Goal: Task Accomplishment & Management: Manage account settings

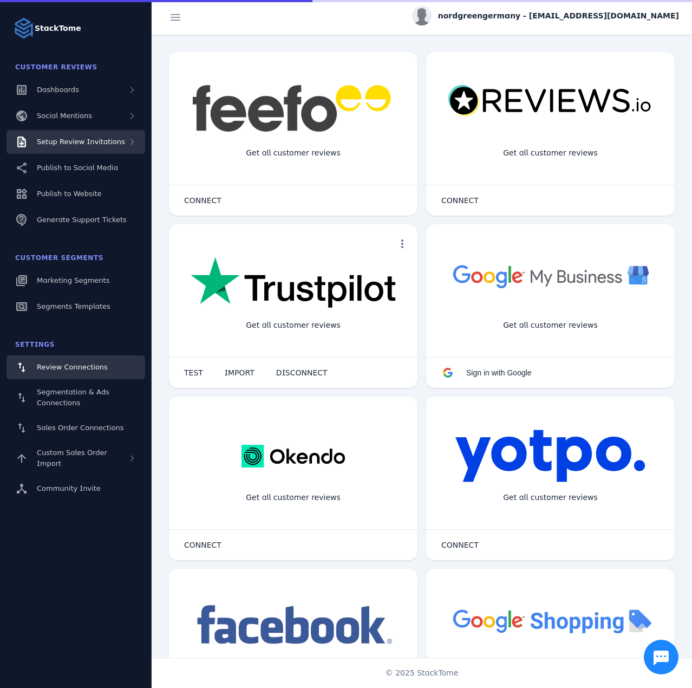
click at [82, 134] on div "Setup Review Invitations" at bounding box center [75, 142] width 139 height 24
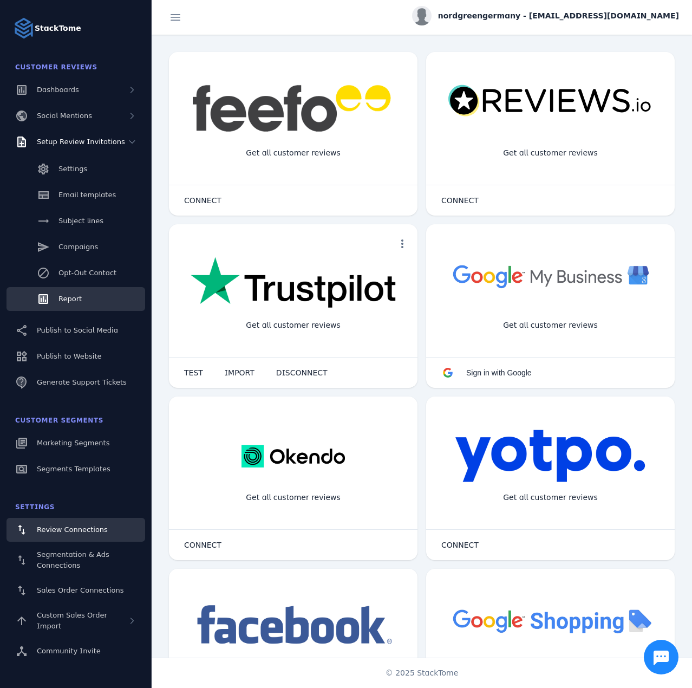
click at [79, 298] on span "Report" at bounding box center [69, 299] width 23 height 8
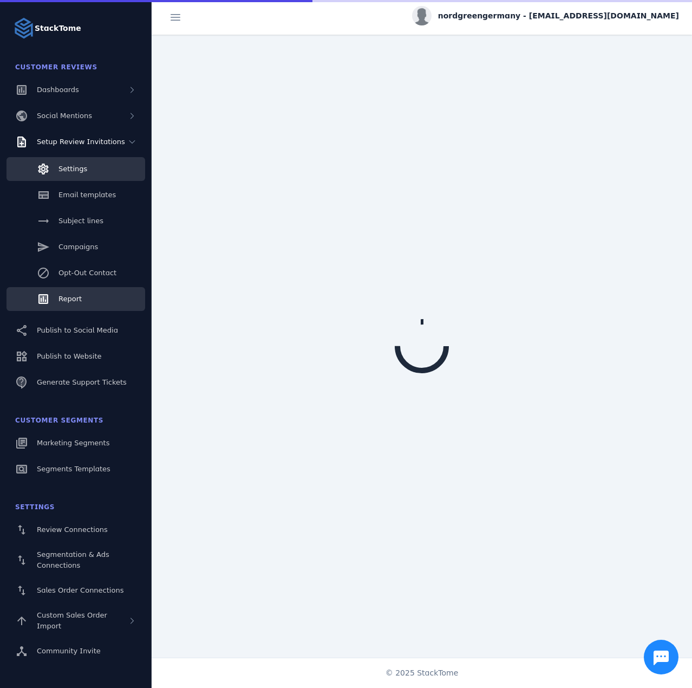
click at [80, 177] on link "Settings" at bounding box center [75, 169] width 139 height 24
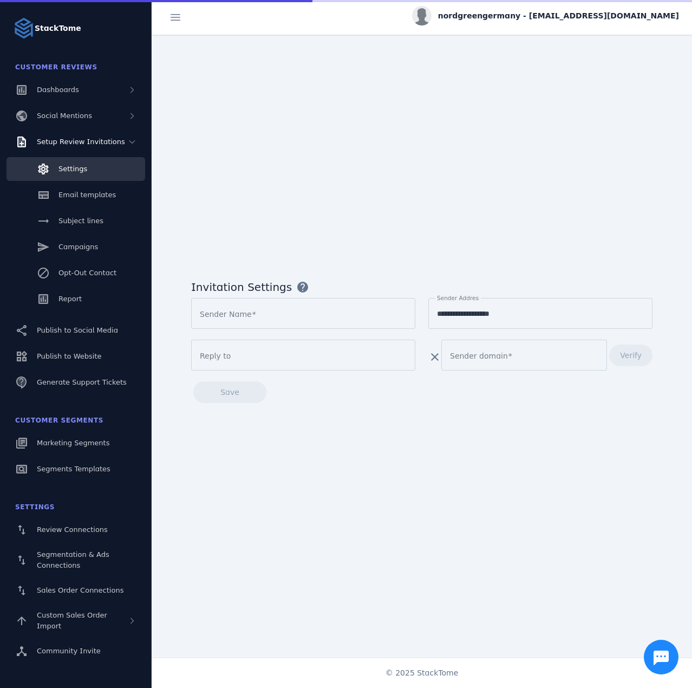
type input "**********"
click at [627, 354] on span "Verify" at bounding box center [631, 356] width 22 height 8
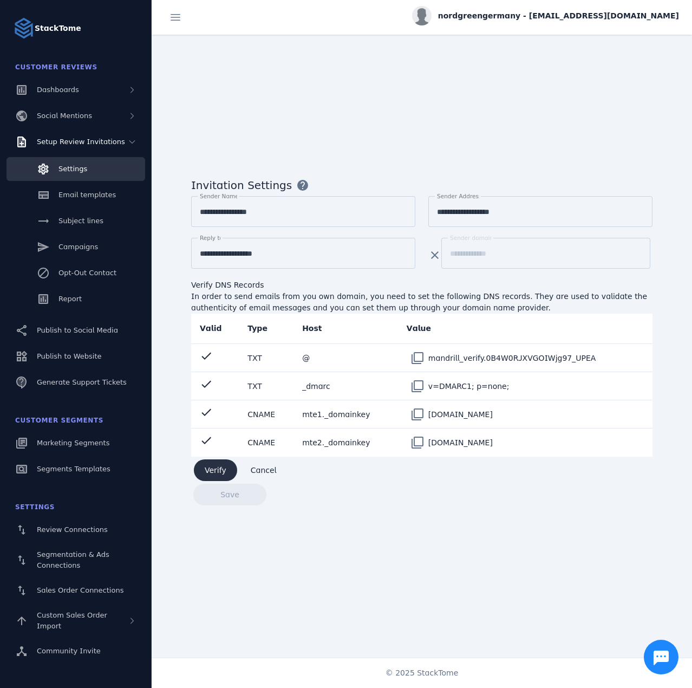
click at [213, 468] on span "Verify" at bounding box center [216, 470] width 22 height 8
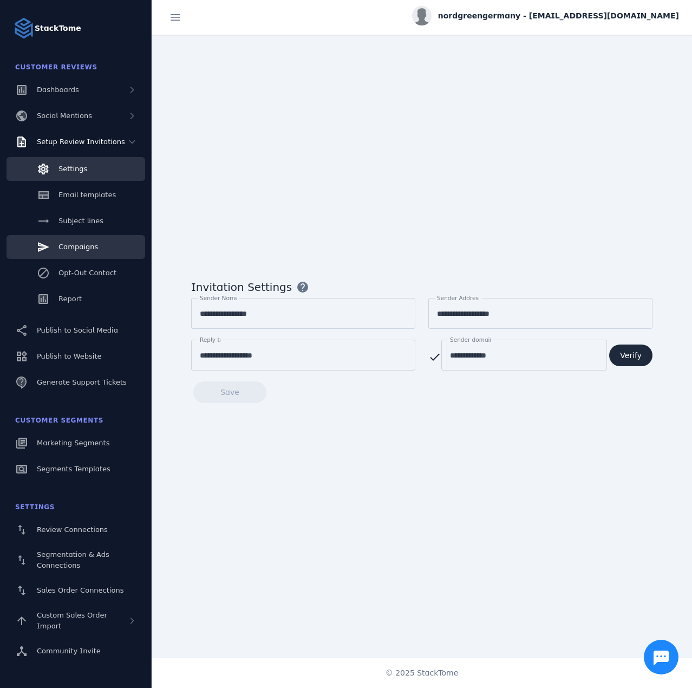
click at [92, 248] on span "Campaigns" at bounding box center [78, 247] width 40 height 8
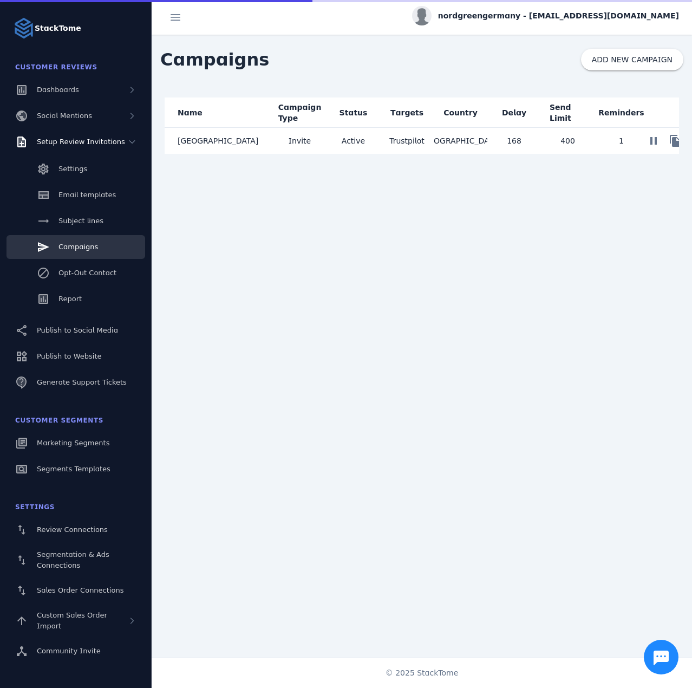
click at [333, 144] on mat-cell "Active" at bounding box center [354, 141] width 54 height 26
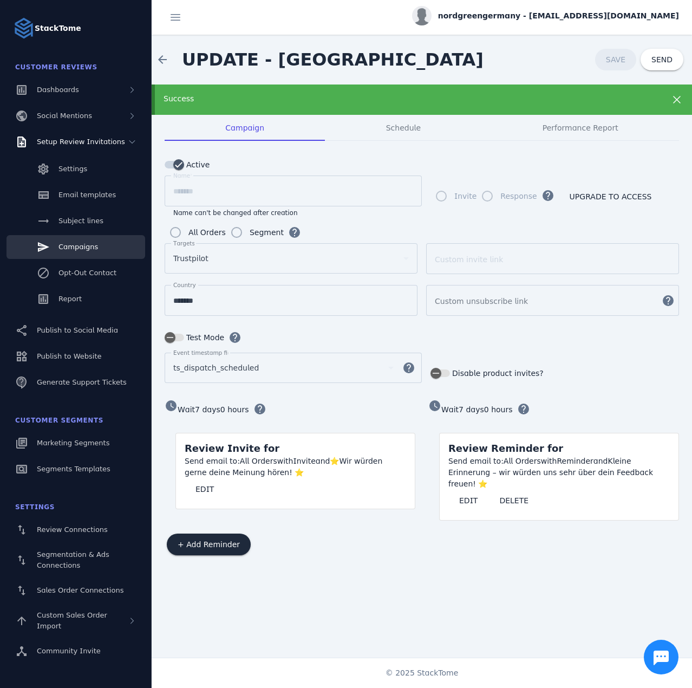
click at [602, 18] on span "nordgreengermany - cs_nordgreengermany@stacktome.com" at bounding box center [558, 15] width 241 height 11
click at [618, 109] on icon at bounding box center [617, 105] width 9 height 10
